Goal: Information Seeking & Learning: Learn about a topic

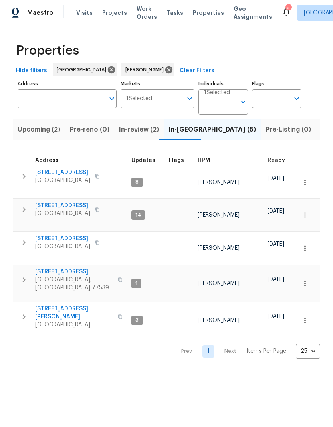
click at [118, 278] on icon "button" at bounding box center [120, 280] width 4 height 4
click at [71, 268] on span "440 Folk Crest Ln" at bounding box center [74, 272] width 78 height 8
click at [65, 321] on span "La Porte, TX 77571" at bounding box center [74, 325] width 78 height 8
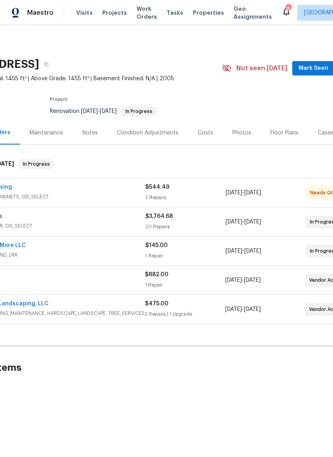
scroll to position [0, 71]
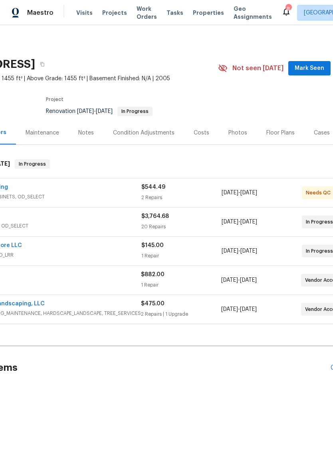
click at [274, 137] on div "Floor Plans" at bounding box center [280, 133] width 28 height 8
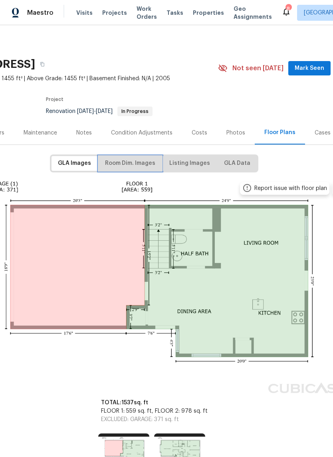
click at [146, 163] on span "Room Dim. Images" at bounding box center [130, 164] width 50 height 10
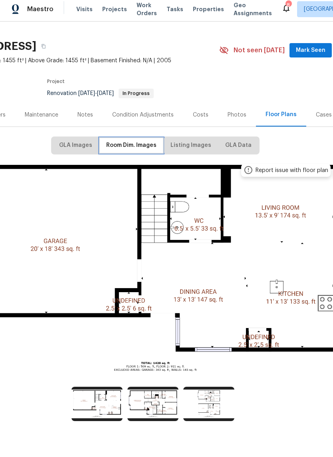
scroll to position [14, 70]
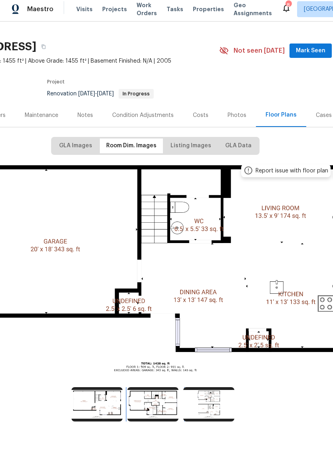
click at [160, 403] on img at bounding box center [152, 408] width 51 height 34
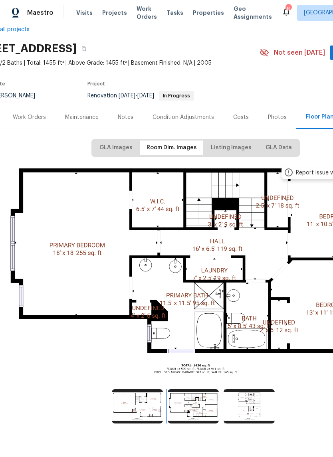
scroll to position [14, 31]
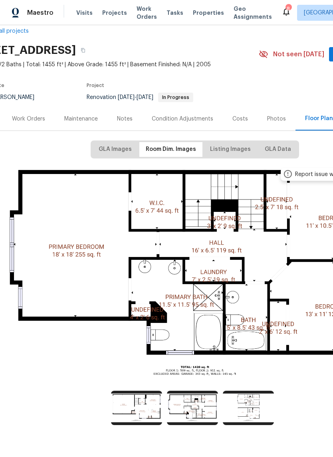
click at [223, 269] on img at bounding box center [195, 273] width 392 height 220
click at [220, 279] on img at bounding box center [195, 273] width 392 height 220
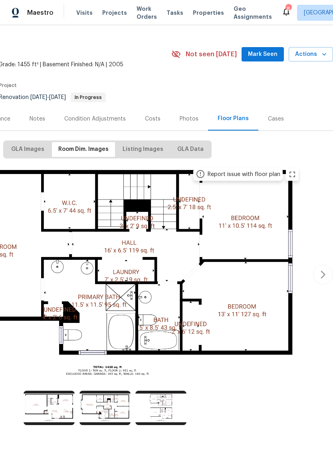
scroll to position [14, 118]
click at [295, 178] on icon "zoom in" at bounding box center [293, 175] width 10 height 10
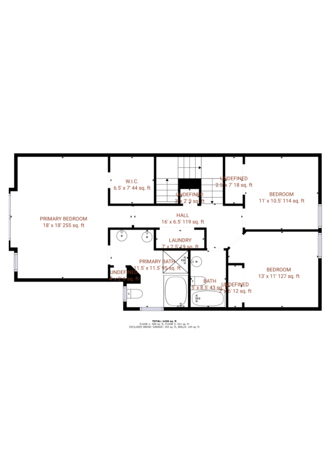
click at [211, 80] on div at bounding box center [166, 238] width 248 height 429
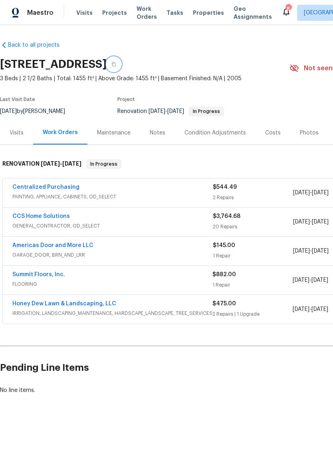
click at [116, 65] on icon "button" at bounding box center [113, 64] width 5 height 5
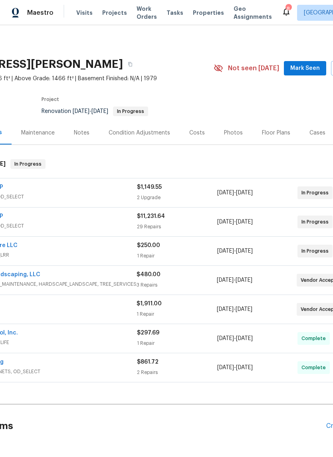
scroll to position [0, 75]
click at [276, 137] on div "Floor Plans" at bounding box center [277, 133] width 28 height 8
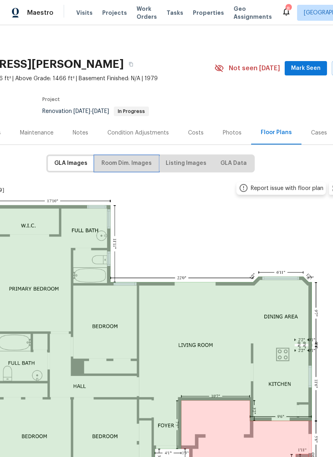
click at [134, 165] on span "Room Dim. Images" at bounding box center [126, 164] width 50 height 10
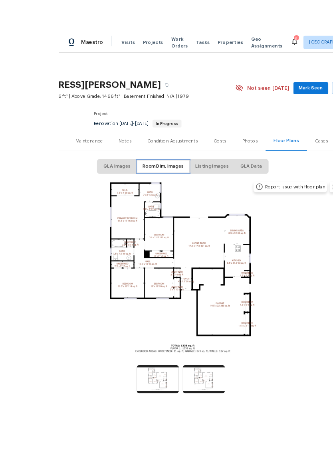
scroll to position [20, 0]
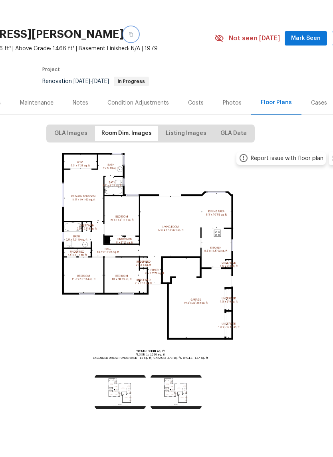
click at [133, 62] on icon "button" at bounding box center [131, 64] width 5 height 5
